Goal: Complete application form

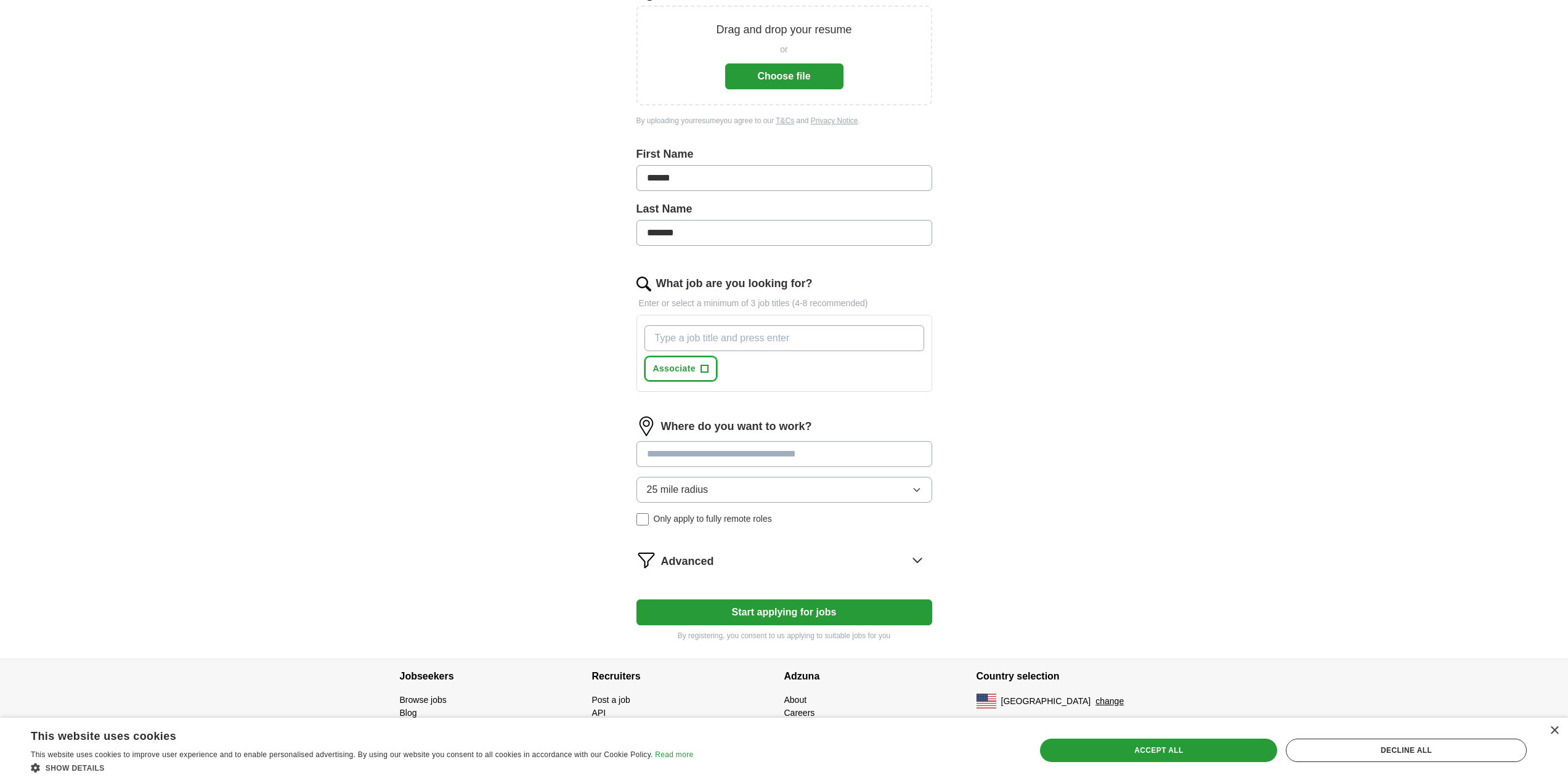
click at [714, 367] on button "Associate +" at bounding box center [681, 369] width 73 height 26
click at [741, 459] on input at bounding box center [784, 454] width 296 height 26
click at [811, 615] on form "Upload a resume Drag and drop your resume or Choose file By uploading your resu…" at bounding box center [784, 311] width 296 height 661
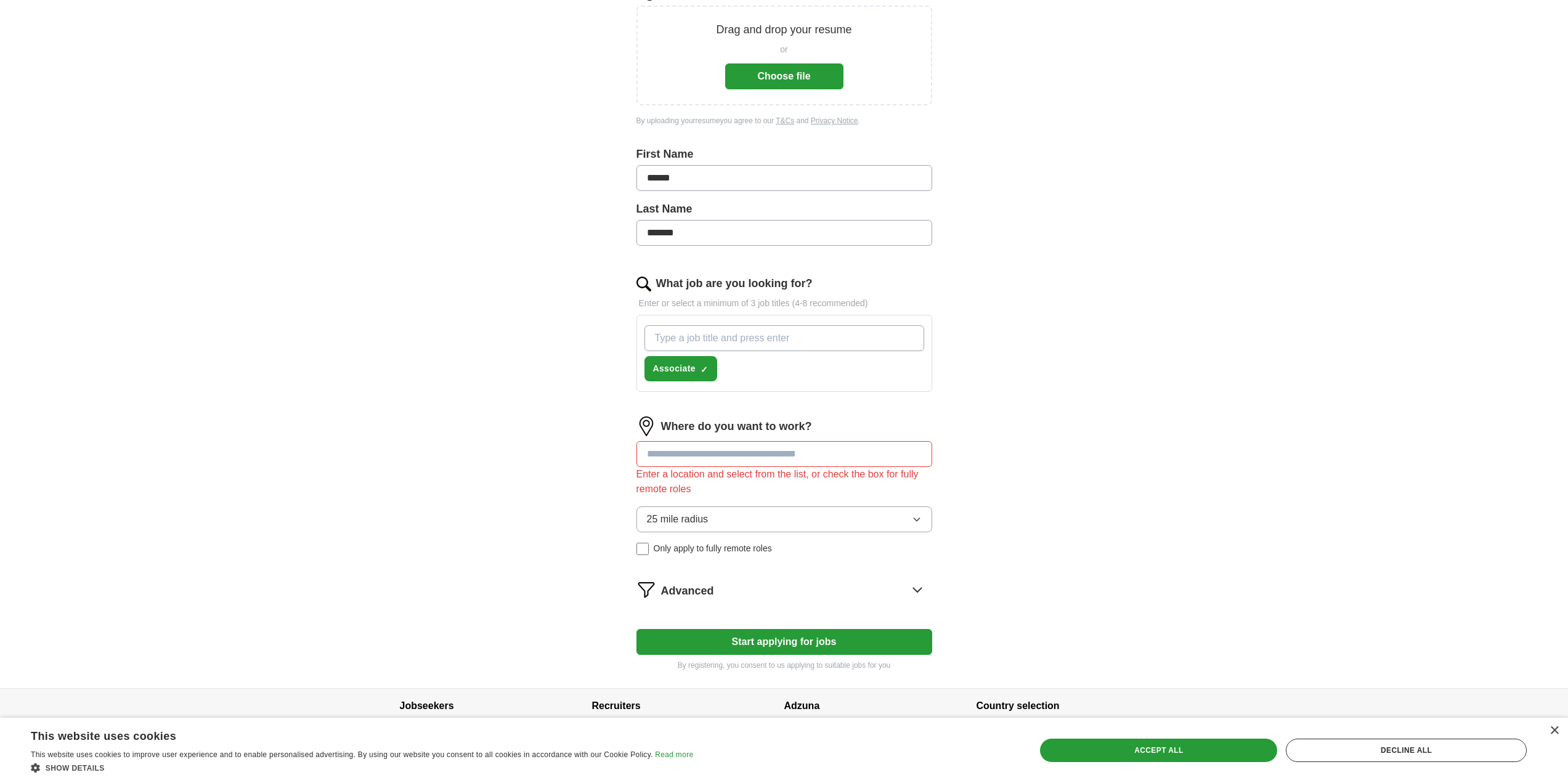
click at [743, 453] on input at bounding box center [784, 454] width 296 height 26
click at [747, 452] on input at bounding box center [784, 454] width 296 height 26
type input "*"
type input "*****"
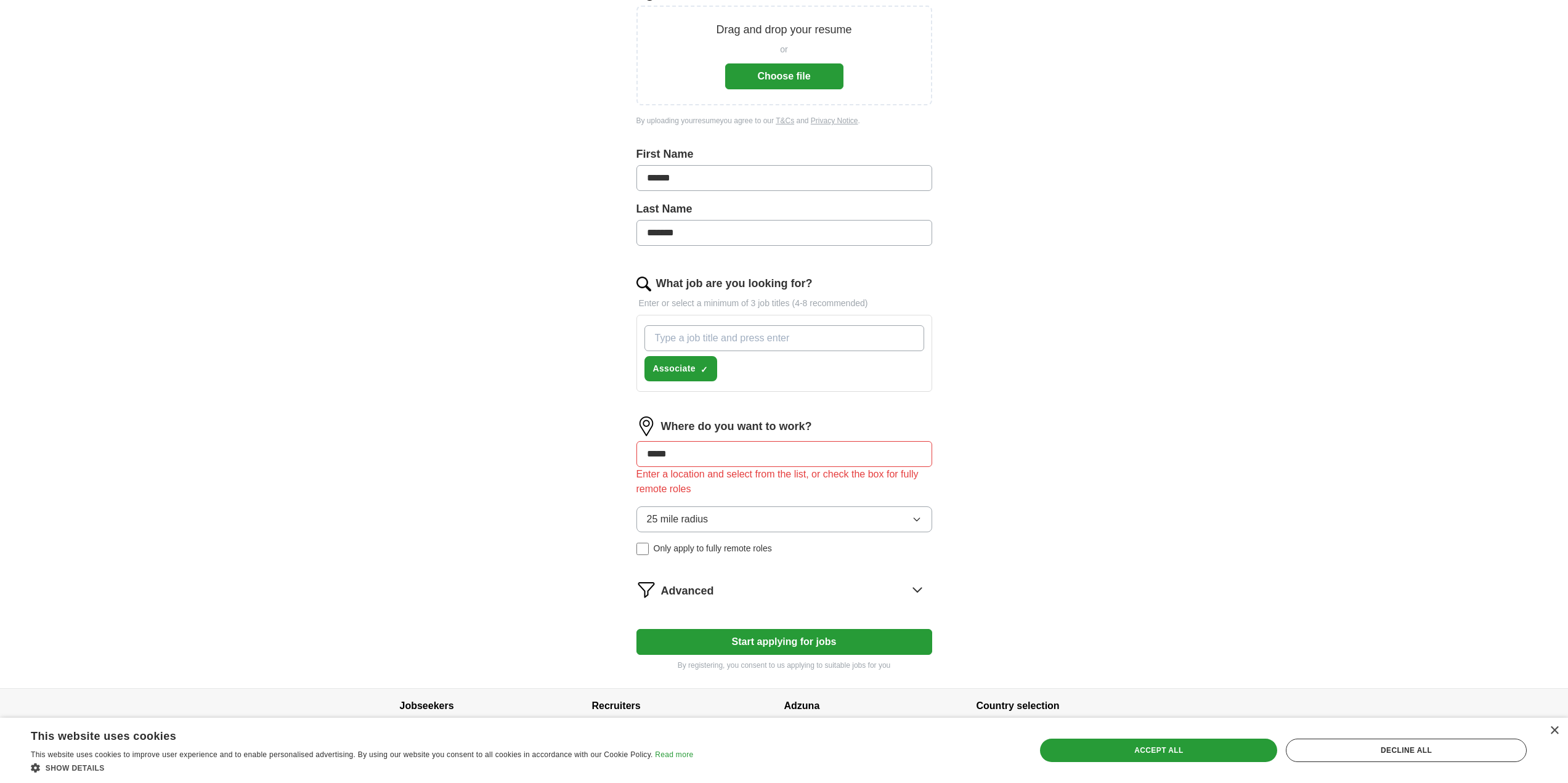
click at [808, 649] on button "Start applying for jobs" at bounding box center [784, 642] width 296 height 26
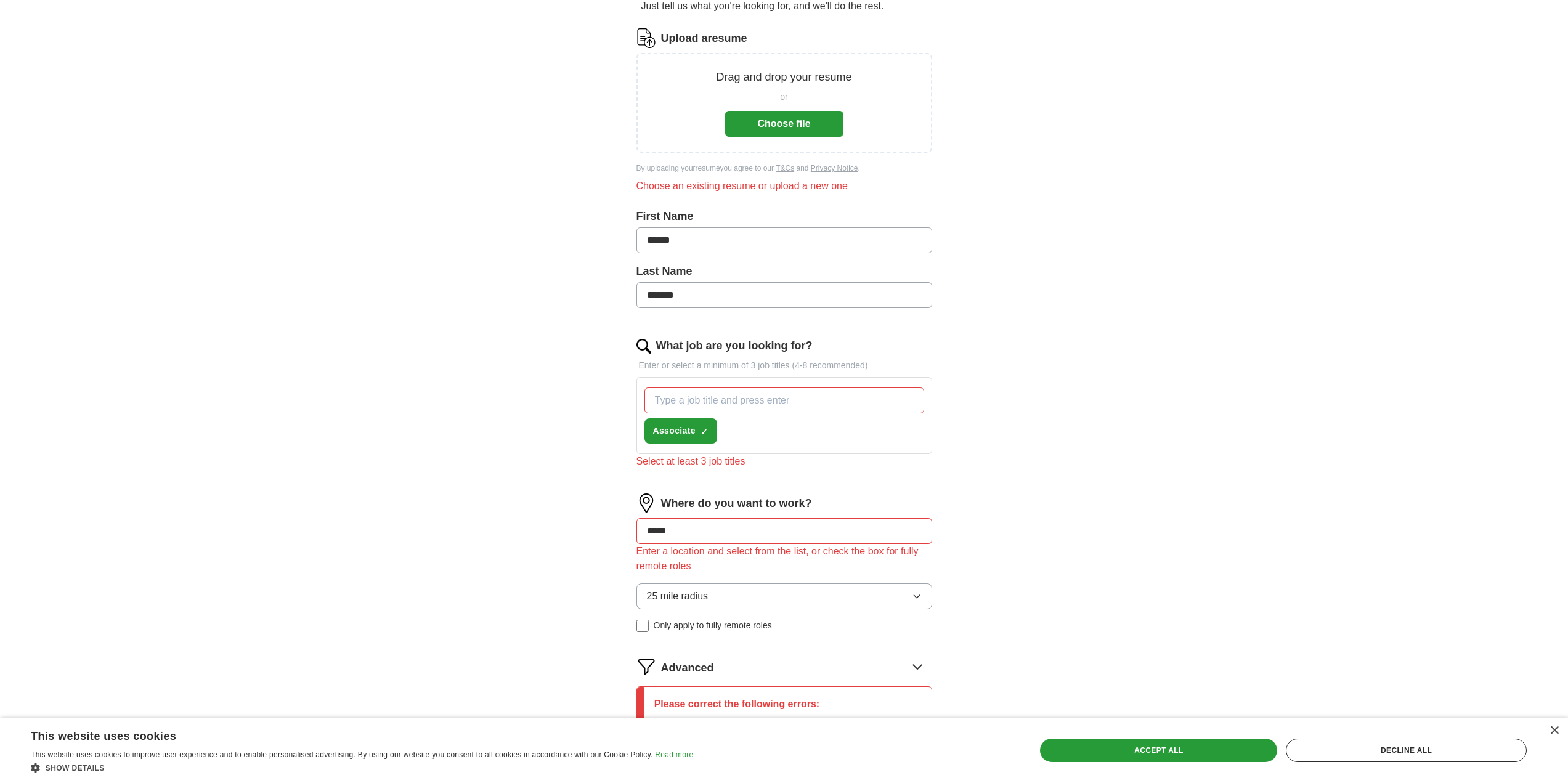
scroll to position [100, 0]
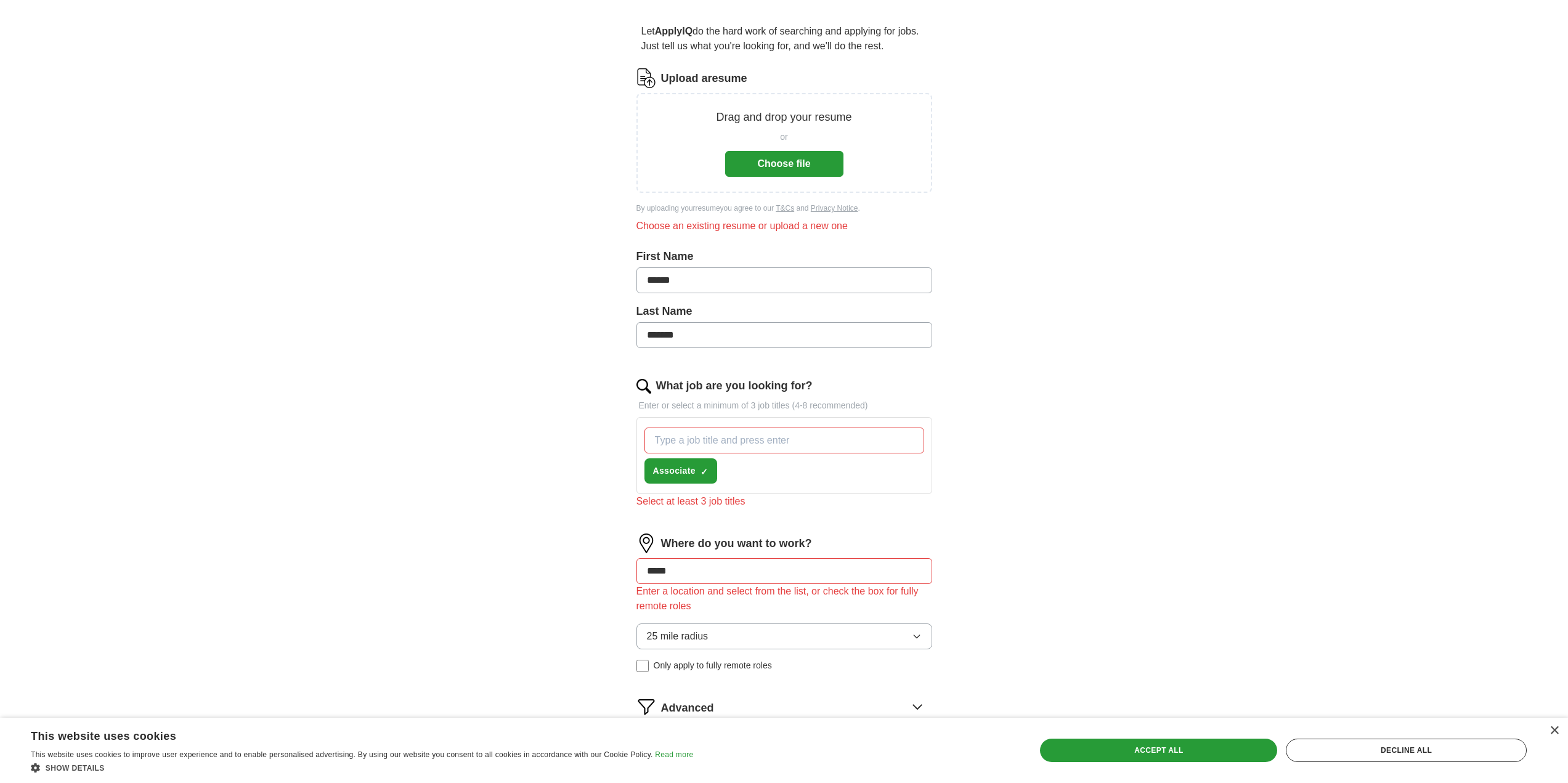
click at [757, 379] on label "What job are you looking for?" at bounding box center [735, 386] width 157 height 17
click at [757, 428] on input "What job are you looking for?" at bounding box center [784, 441] width 280 height 26
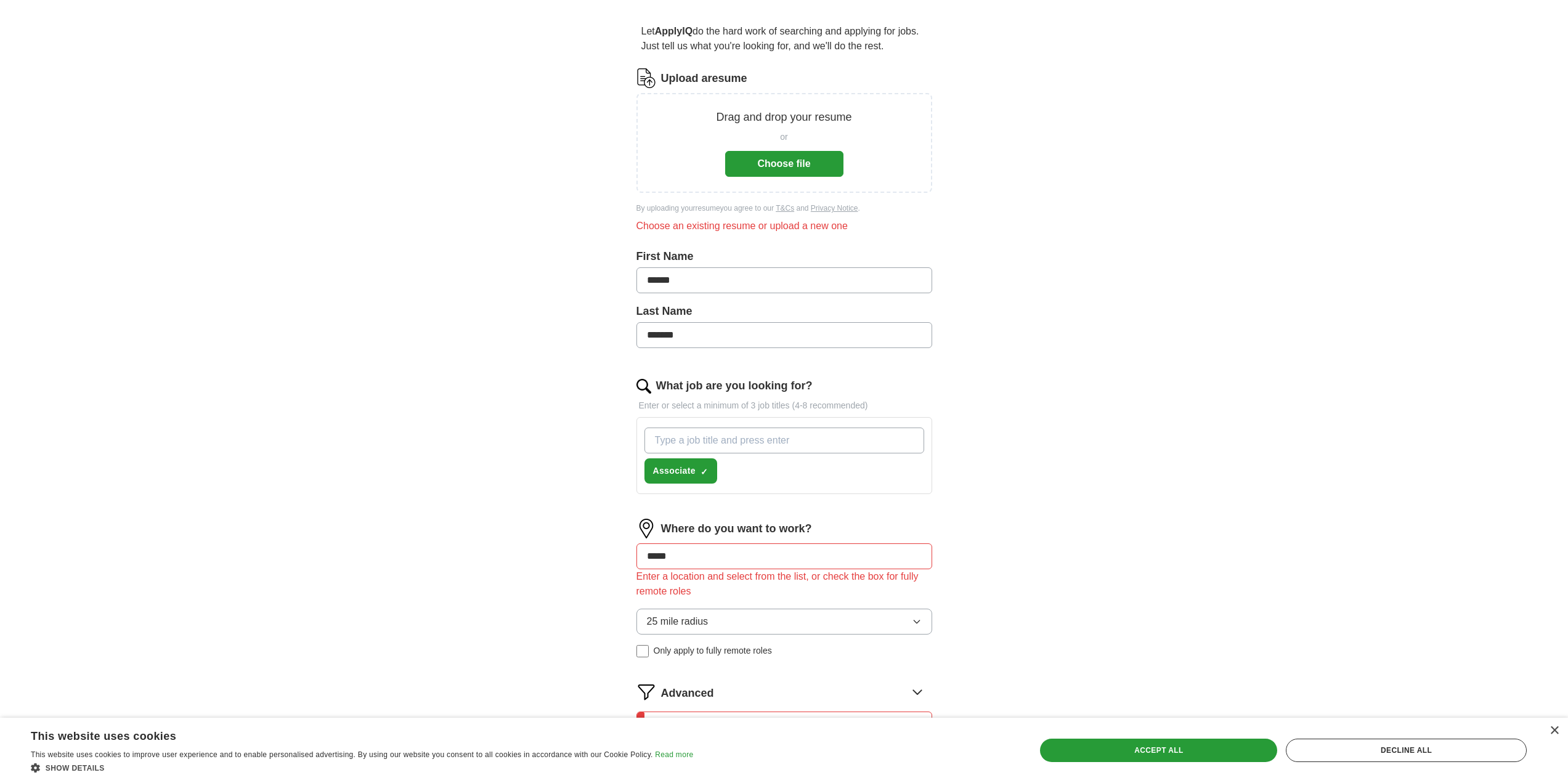
click at [786, 443] on input "What job are you looking for?" at bounding box center [784, 441] width 280 height 26
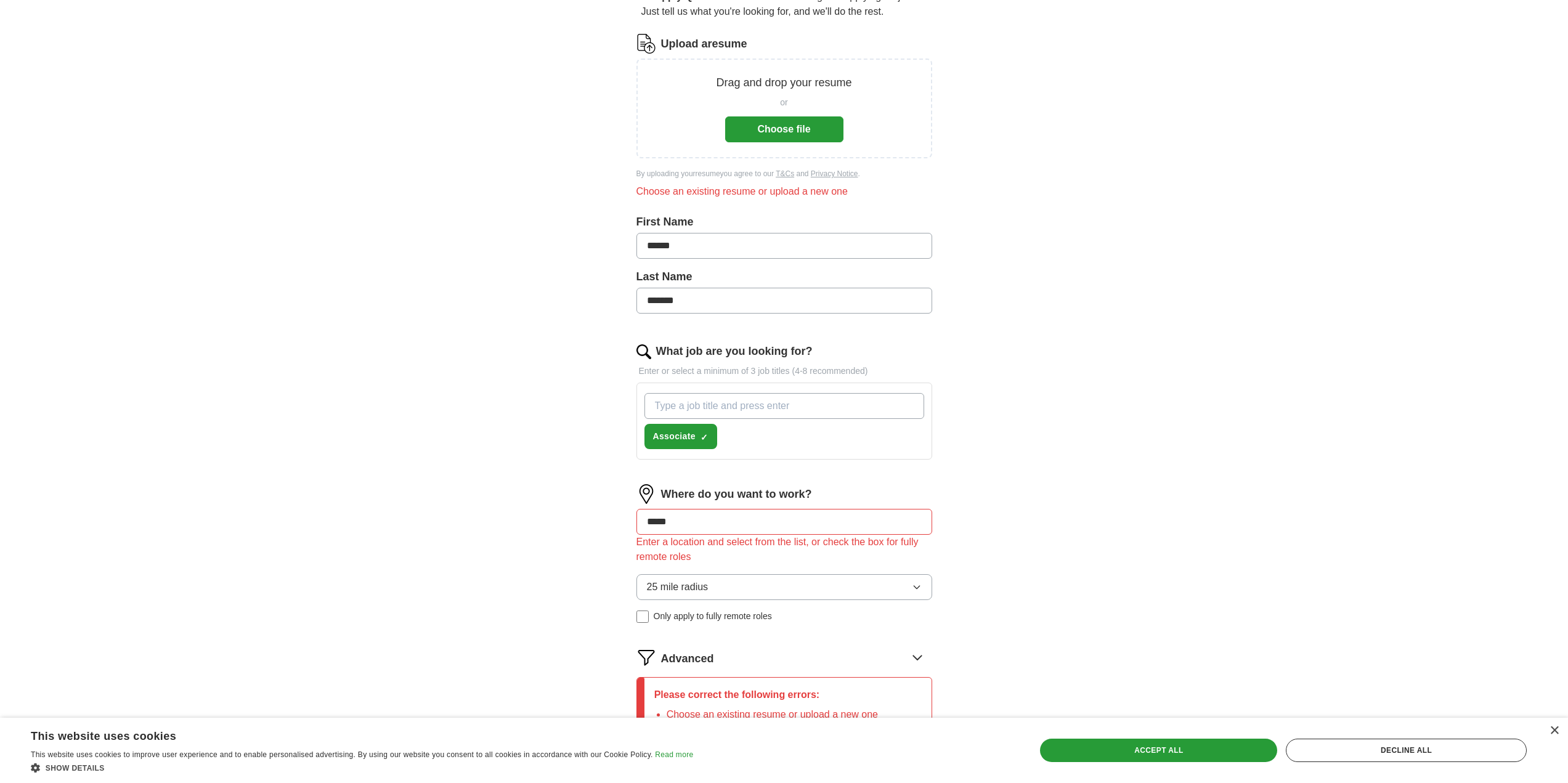
scroll to position [332, 0]
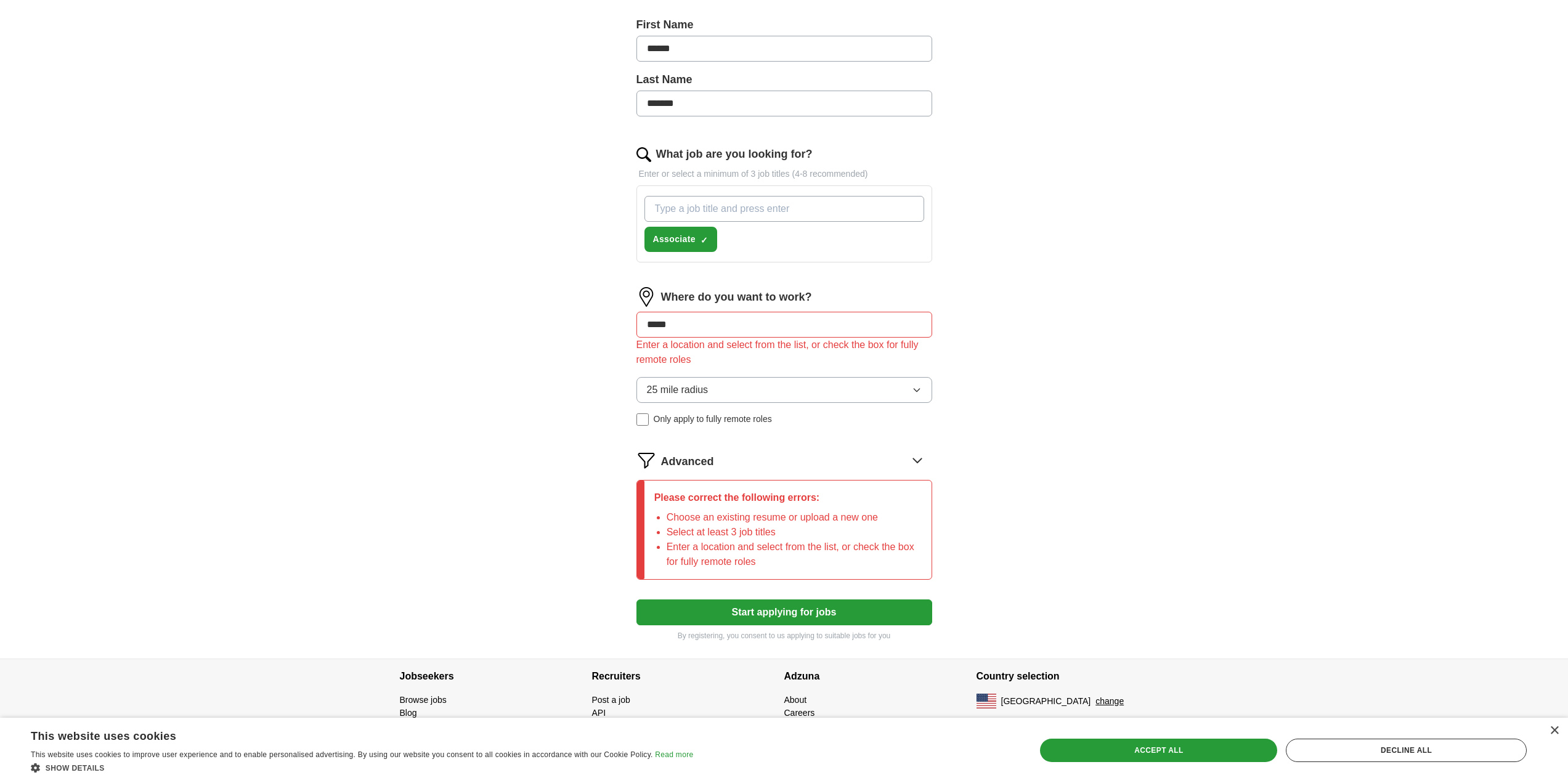
click at [772, 604] on form "Upload a resume Drag and drop your resume or Choose file By uploading your resu…" at bounding box center [784, 239] width 296 height 805
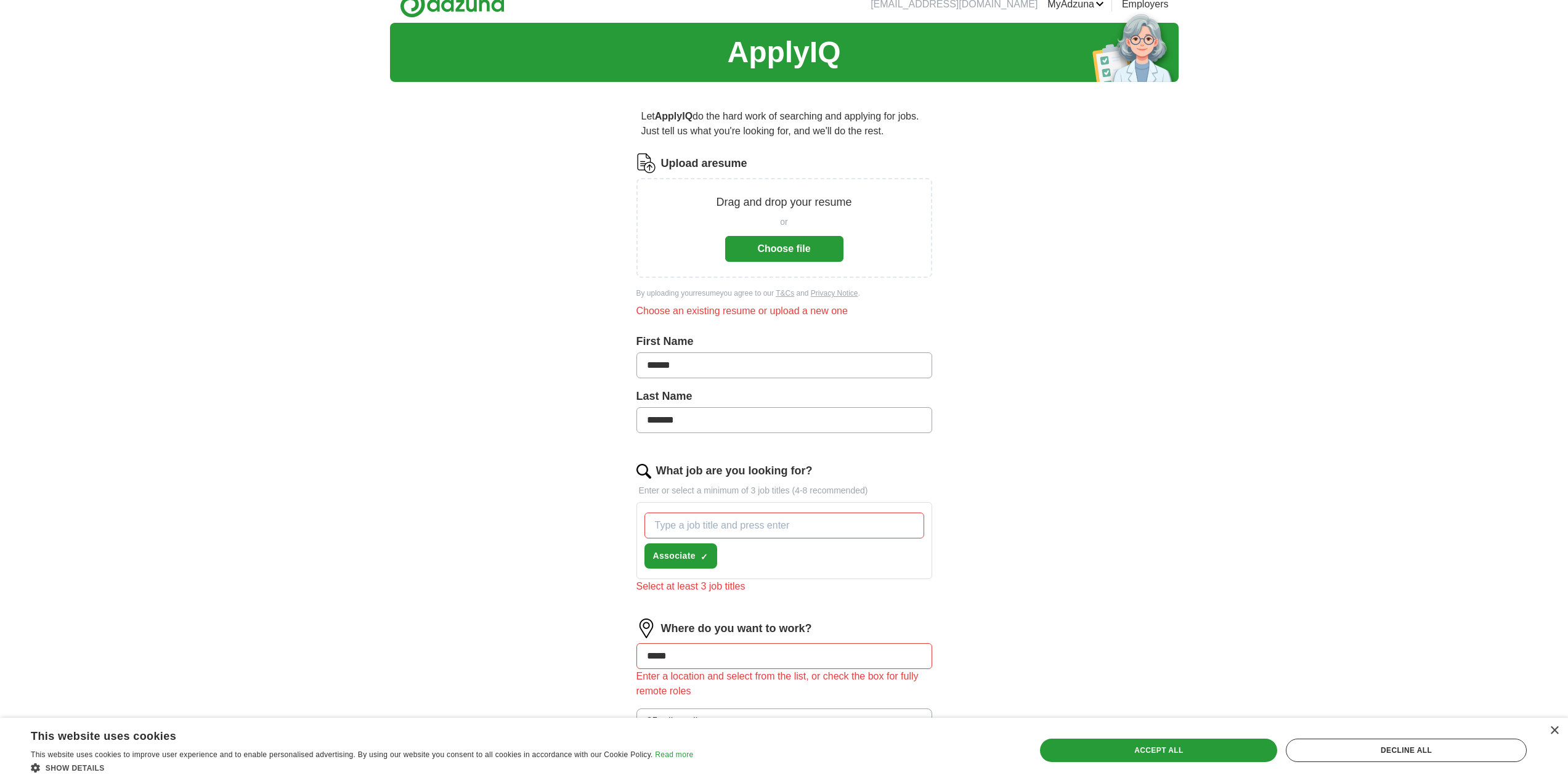
scroll to position [0, 0]
